Goal: Information Seeking & Learning: Learn about a topic

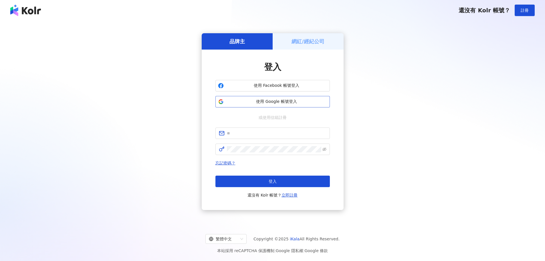
click at [262, 100] on span "使用 Google 帳號登入" at bounding box center [276, 102] width 101 height 6
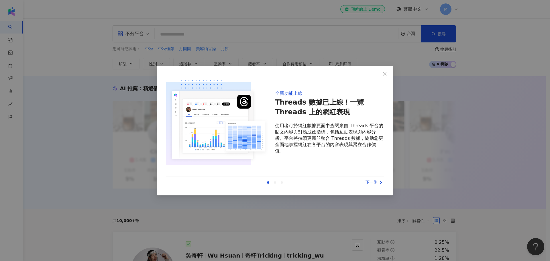
click at [372, 183] on div "下一則" at bounding box center [362, 182] width 43 height 6
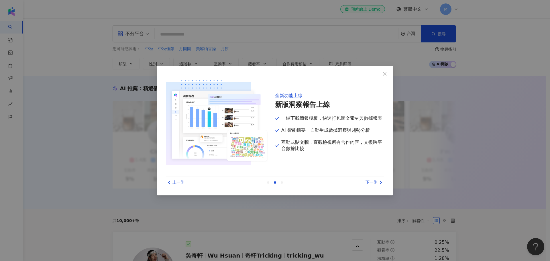
click at [372, 183] on div "下一則" at bounding box center [362, 182] width 43 height 6
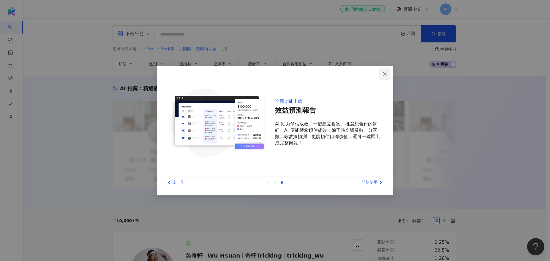
click at [383, 74] on icon "close" at bounding box center [384, 74] width 5 height 5
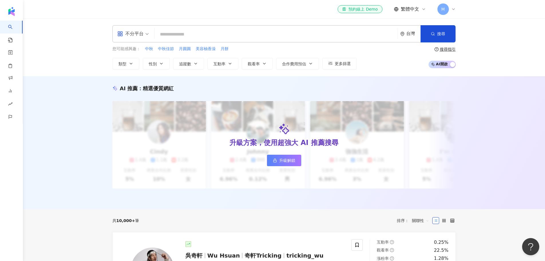
click at [209, 32] on input "search" at bounding box center [276, 34] width 239 height 11
click at [149, 35] on div "不分平台" at bounding box center [133, 33] width 38 height 17
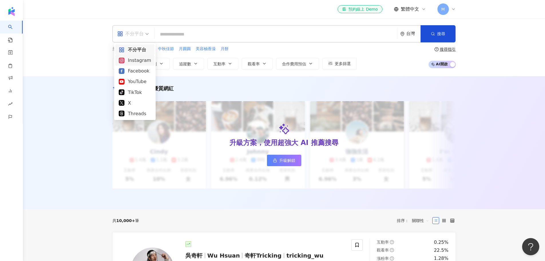
click at [149, 61] on div "Instagram" at bounding box center [135, 60] width 32 height 7
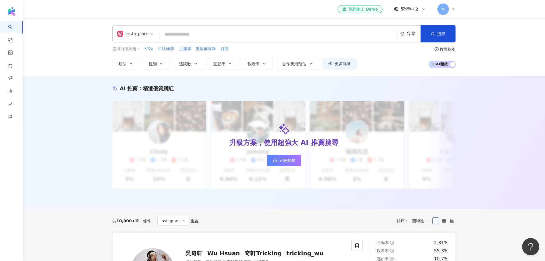
click at [410, 33] on div "台灣" at bounding box center [414, 33] width 14 height 5
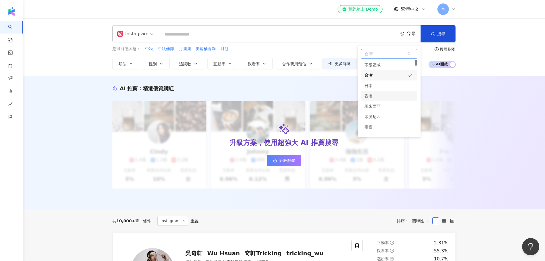
click at [394, 94] on div "香港" at bounding box center [389, 96] width 56 height 10
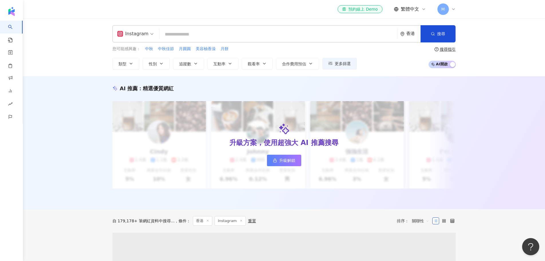
click at [197, 34] on input "search" at bounding box center [279, 34] width 234 height 11
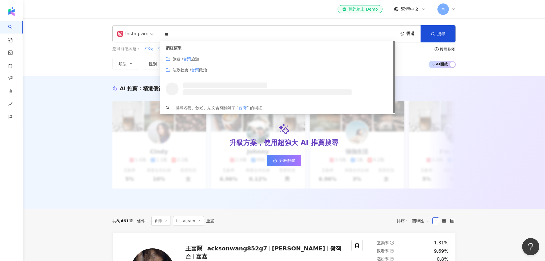
click at [194, 60] on span "旅遊" at bounding box center [195, 59] width 8 height 5
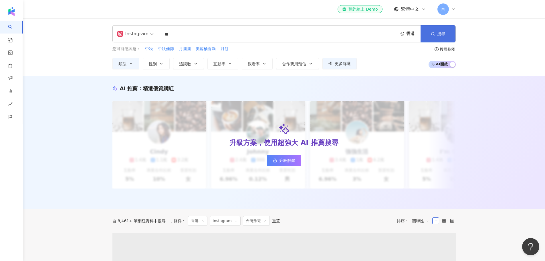
type input "**"
click at [440, 36] on span "搜尋" at bounding box center [441, 33] width 8 height 5
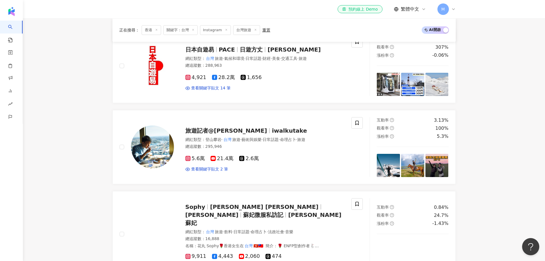
scroll to position [172, 0]
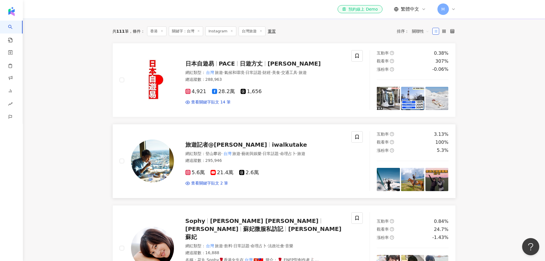
click at [272, 148] on span "iwalkutake" at bounding box center [289, 144] width 35 height 7
